Goal: Task Accomplishment & Management: Use online tool/utility

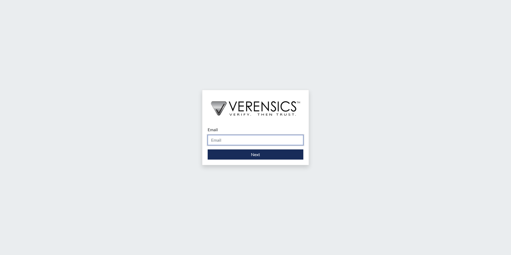
click at [224, 142] on input "Email" at bounding box center [256, 140] width 96 height 10
type input "[EMAIL_ADDRESS][PERSON_NAME][DOMAIN_NAME]"
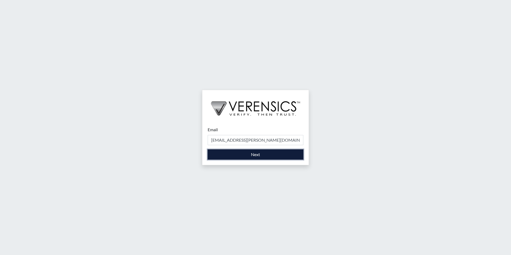
click at [235, 157] on button "Next" at bounding box center [256, 154] width 96 height 10
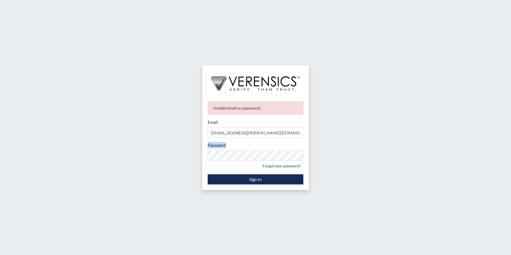
click at [244, 155] on div "Password Please provide your password. Forgot your password?" at bounding box center [256, 156] width 96 height 28
drag, startPoint x: 245, startPoint y: 148, endPoint x: 156, endPoint y: 156, distance: 89.9
click at [158, 157] on div "Invalid email or password. Email [EMAIL_ADDRESS][PERSON_NAME][DOMAIN_NAME] Plea…" at bounding box center [255, 127] width 511 height 255
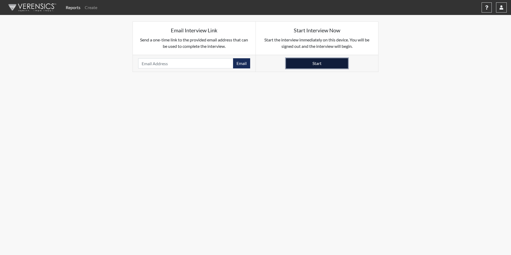
click at [301, 65] on button "Start" at bounding box center [317, 63] width 62 height 10
